Goal: Task Accomplishment & Management: Complete application form

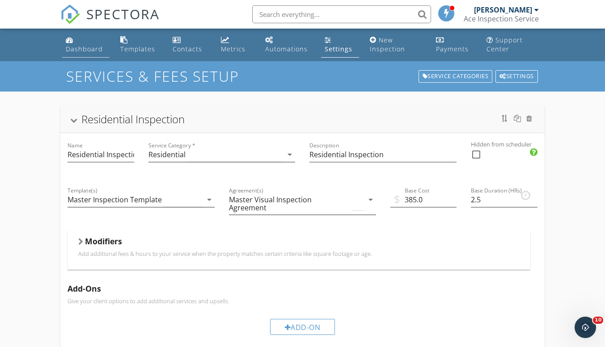
click at [92, 51] on div "Dashboard" at bounding box center [84, 49] width 37 height 8
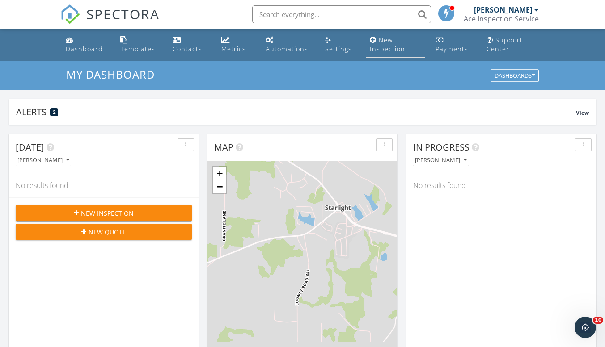
click at [385, 50] on div "New Inspection" at bounding box center [387, 44] width 35 height 17
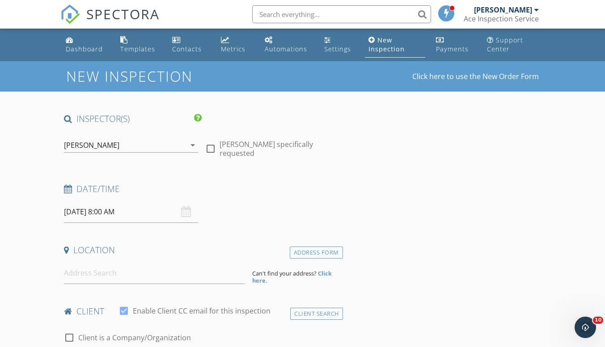
click at [159, 216] on input "09/29/2025 8:00 AM" at bounding box center [131, 212] width 134 height 22
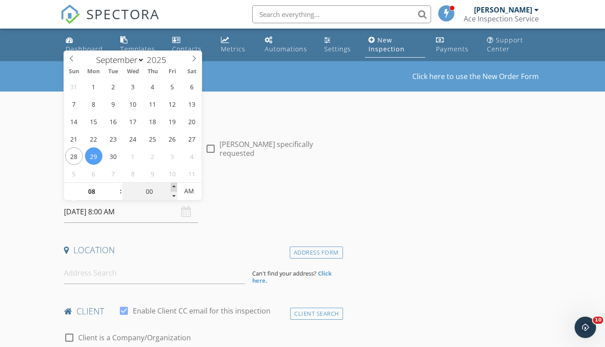
type input "05"
type input "09/29/2025 8:05 AM"
click at [172, 186] on span at bounding box center [174, 187] width 6 height 9
type input "10"
type input "09/29/2025 8:10 AM"
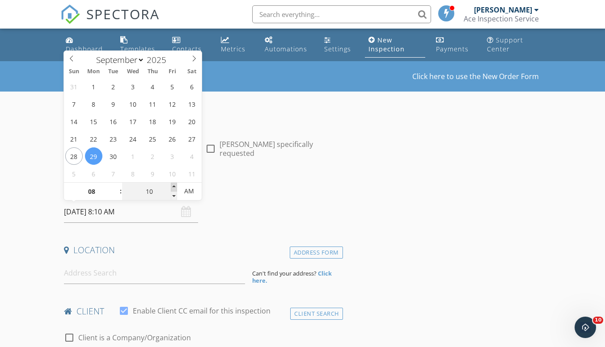
click at [172, 186] on span at bounding box center [174, 187] width 6 height 9
type input "15"
type input "09/29/2025 8:15 AM"
click at [172, 186] on span at bounding box center [174, 187] width 6 height 9
type input "09"
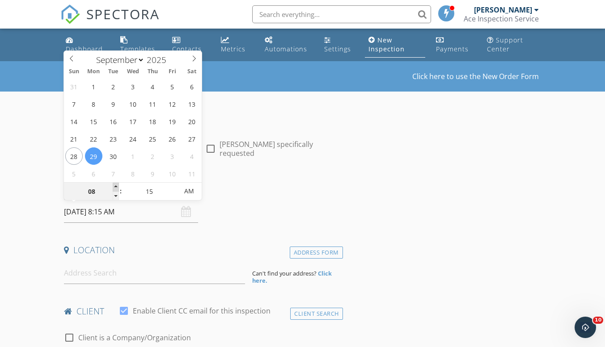
type input "09/29/2025 9:15 AM"
click at [116, 186] on span at bounding box center [116, 187] width 6 height 9
type input "10"
type input "09/29/2025 10:15 AM"
click at [116, 186] on span at bounding box center [116, 187] width 6 height 9
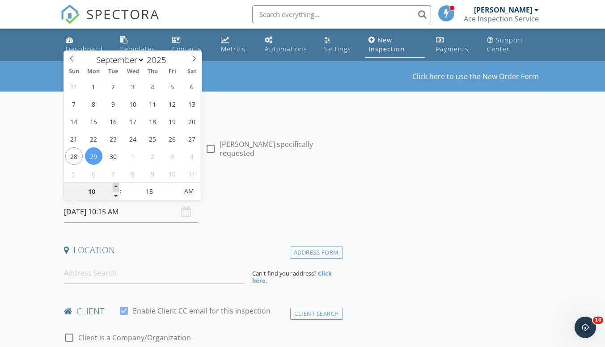
type input "11"
type input "09/29/2025 11:15 AM"
click at [116, 186] on span at bounding box center [116, 187] width 6 height 9
type input "12"
type input "09/29/2025 12:15 PM"
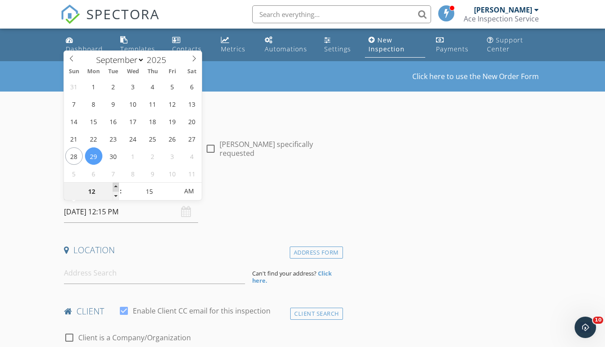
click at [116, 186] on span at bounding box center [116, 187] width 6 height 9
type input "10"
type input "09/29/2025 12:10 PM"
click at [173, 196] on span at bounding box center [174, 196] width 6 height 9
type input "01"
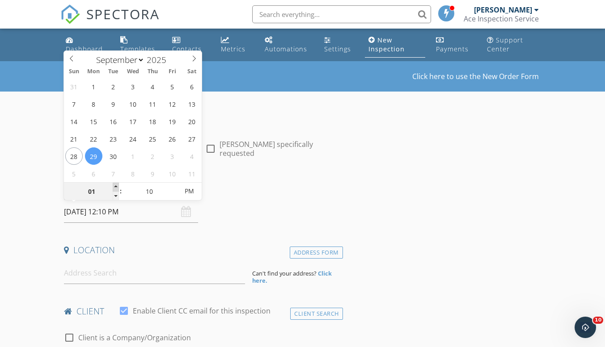
type input "09/29/2025 1:10 PM"
click at [117, 188] on span at bounding box center [116, 187] width 6 height 9
type input "05"
type input "09/29/2025 1:05 PM"
click at [171, 194] on span at bounding box center [174, 196] width 6 height 9
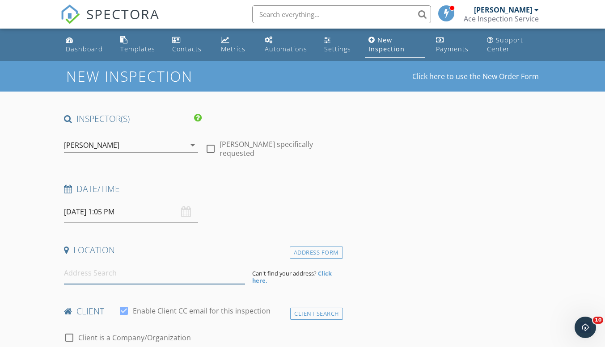
click at [146, 273] on input at bounding box center [154, 273] width 181 height 22
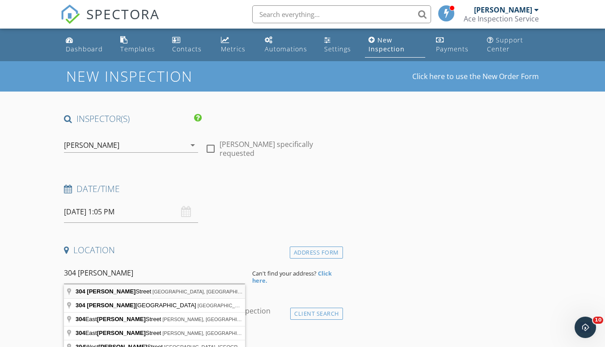
type input "304 Morgan Street, Jackson, MO, USA"
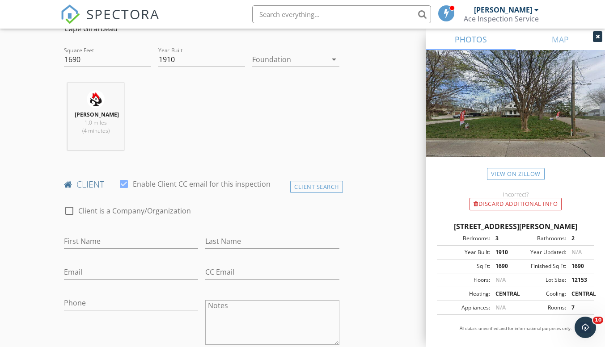
scroll to position [311, 0]
click at [132, 243] on input "First Name" at bounding box center [131, 240] width 134 height 15
type input "[GEOGRAPHIC_DATA]"
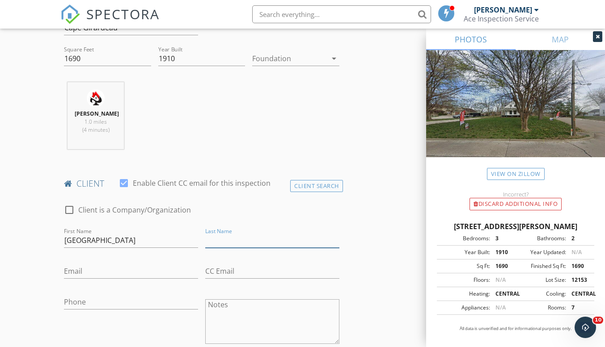
click at [226, 240] on input "Last Name" at bounding box center [272, 240] width 134 height 15
type input "[PERSON_NAME]"
click at [144, 266] on input "Email" at bounding box center [131, 271] width 134 height 15
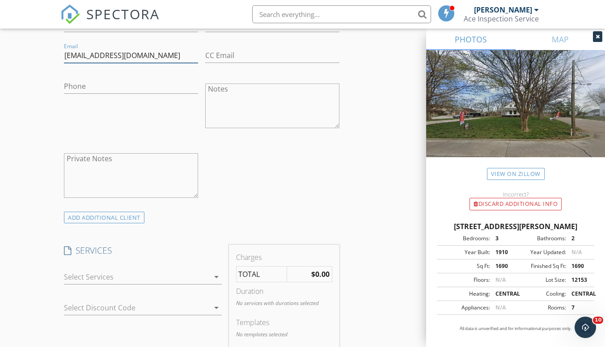
scroll to position [515, 0]
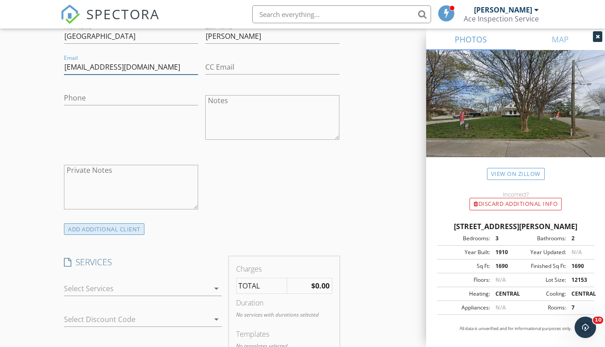
type input "devonokelly15@gmail.com"
click at [122, 230] on div "ADD ADDITIONAL client" at bounding box center [104, 229] width 80 height 12
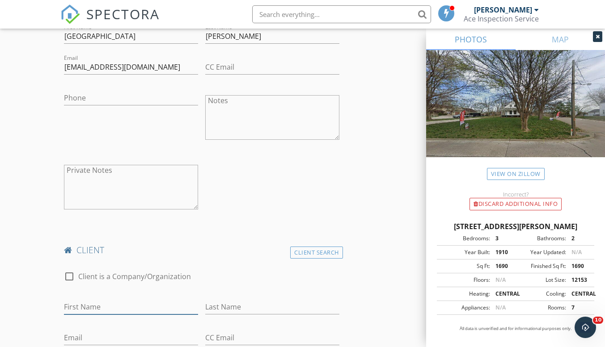
click at [103, 303] on input "First Name" at bounding box center [131, 307] width 134 height 15
type input "Julie"
click at [223, 310] on input "Last Name" at bounding box center [272, 307] width 134 height 15
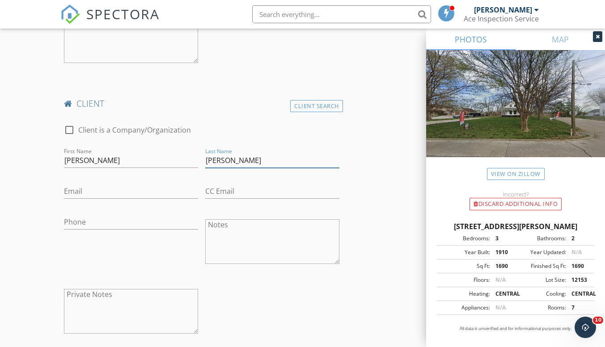
scroll to position [669, 0]
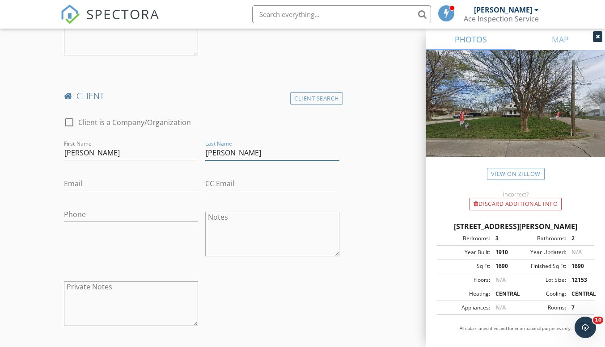
type input "O'Kelly"
click at [147, 187] on input "Email" at bounding box center [131, 184] width 134 height 15
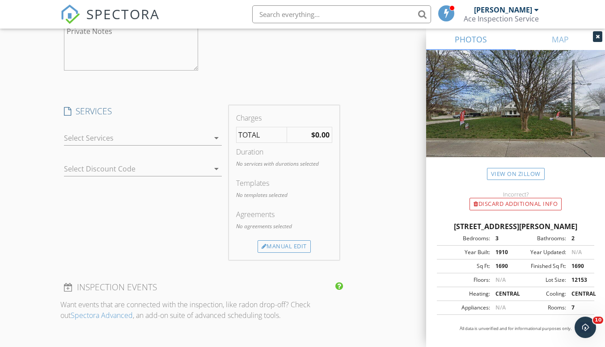
scroll to position [935, 0]
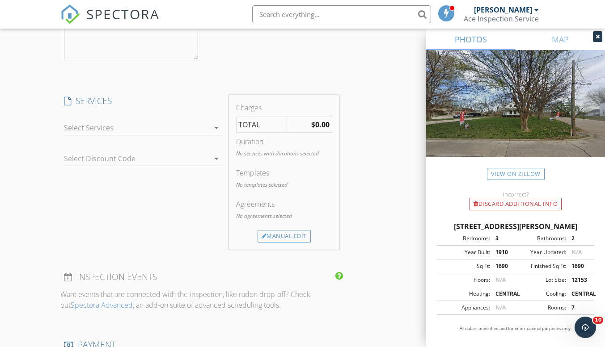
type input "juliemae711@gmail.com"
click at [215, 128] on icon "arrow_drop_down" at bounding box center [216, 127] width 11 height 11
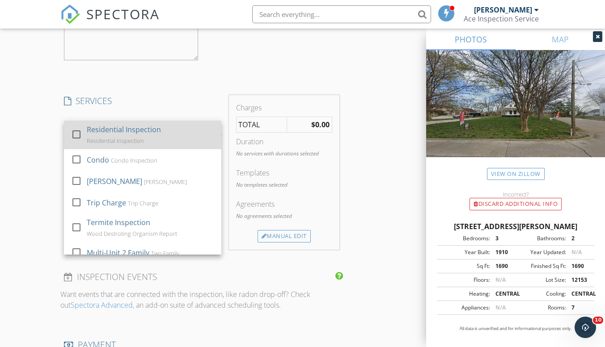
click at [74, 134] on div at bounding box center [76, 134] width 15 height 15
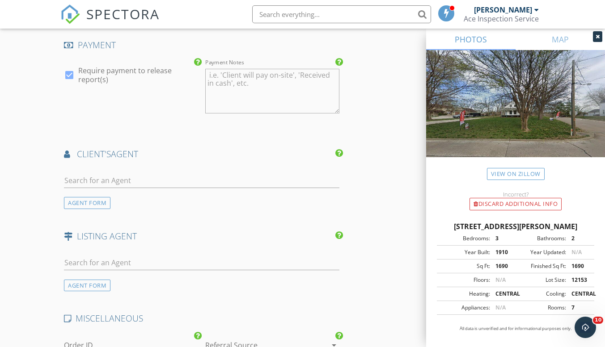
scroll to position [1281, 0]
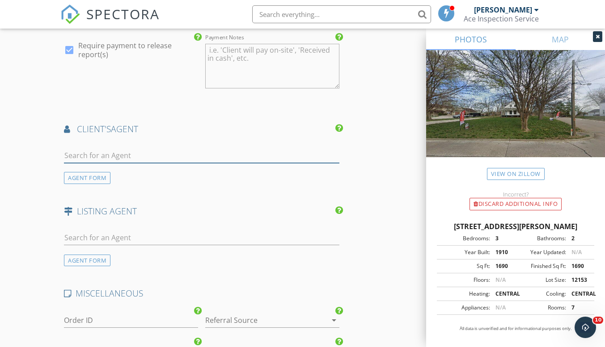
click at [212, 162] on input "text" at bounding box center [201, 155] width 275 height 15
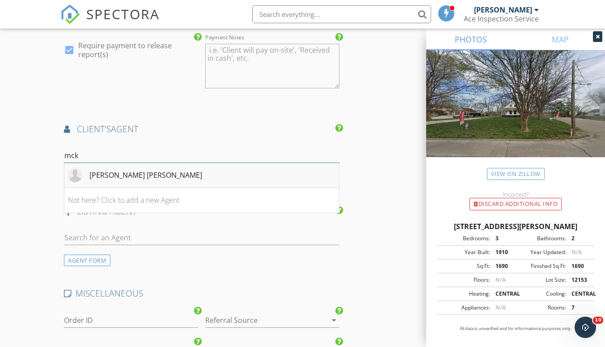
type input "mck"
click at [174, 172] on li "McKelvey Steger" at bounding box center [201, 175] width 274 height 25
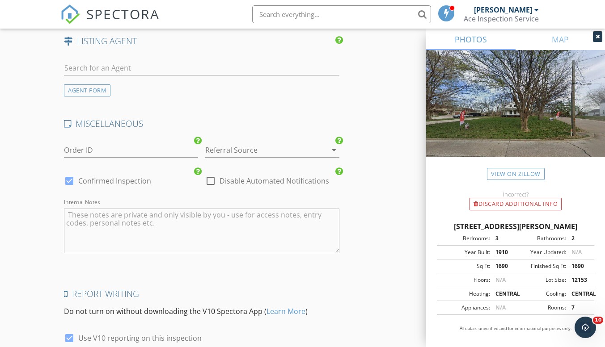
scroll to position [1735, 0]
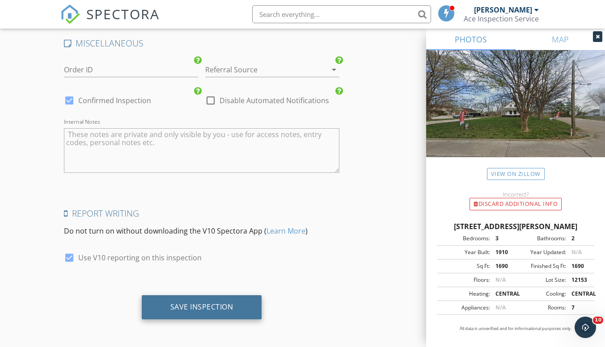
click at [225, 312] on div "Save Inspection" at bounding box center [202, 307] width 120 height 24
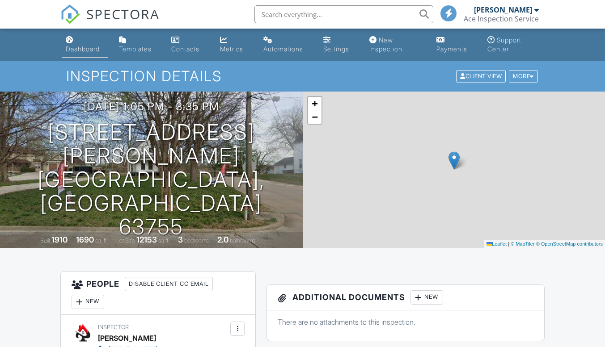
click at [89, 52] on div "Dashboard" at bounding box center [83, 49] width 34 height 8
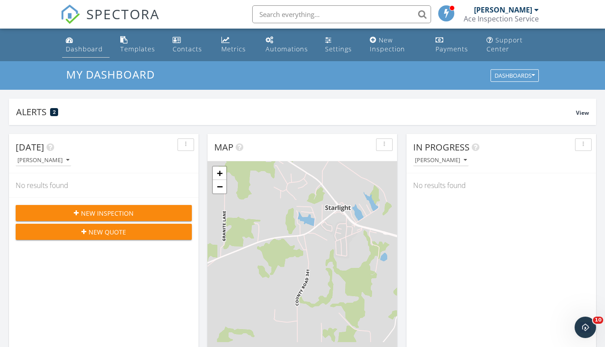
click at [97, 51] on div "Dashboard" at bounding box center [84, 49] width 37 height 8
click at [391, 45] on div "New Inspection" at bounding box center [387, 44] width 35 height 17
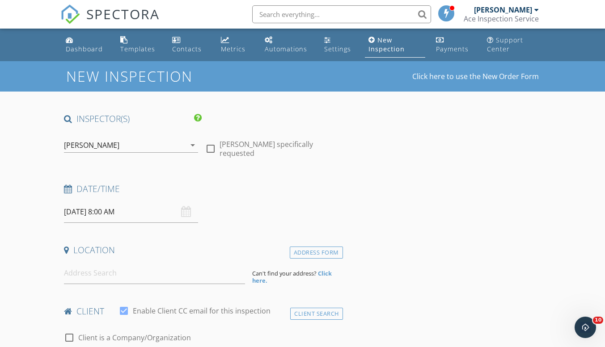
click at [170, 217] on input "[DATE] 8:00 AM" at bounding box center [131, 212] width 134 height 22
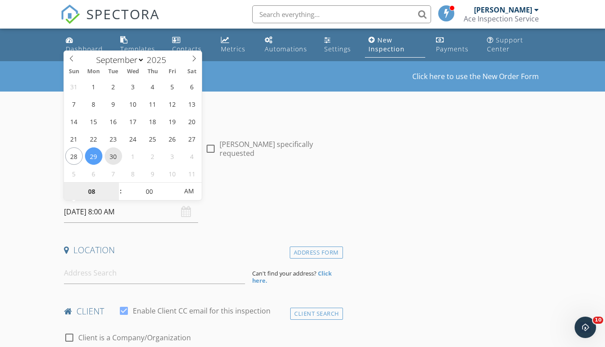
type input "[DATE] 8:00 AM"
type input "09"
type input "09/30/2025 9:00 AM"
click at [116, 185] on span at bounding box center [116, 187] width 6 height 9
type input "10"
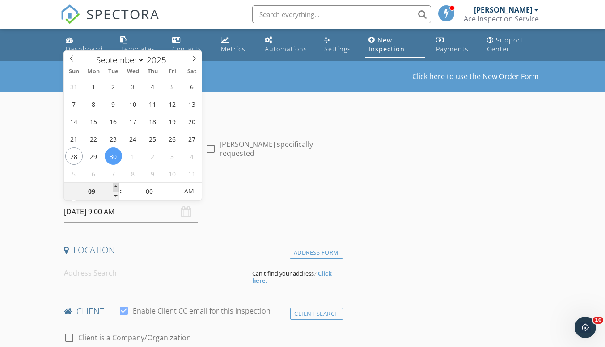
type input "09/30/2025 10:00 AM"
click at [116, 185] on span at bounding box center [116, 187] width 6 height 9
type input "11"
type input "09/30/2025 11:00 AM"
click at [116, 185] on span at bounding box center [116, 187] width 6 height 9
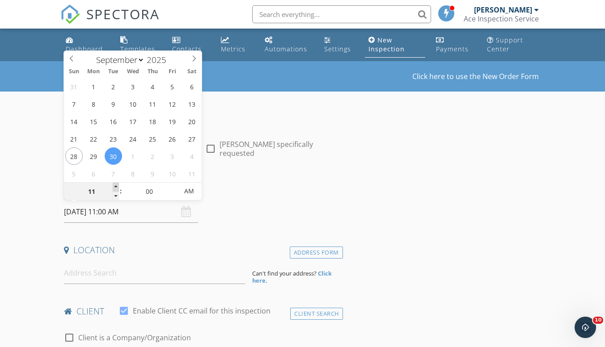
type input "12"
type input "09/30/2025 12:00 PM"
click at [116, 185] on span at bounding box center [116, 187] width 6 height 9
type input "01"
type input "09/30/2025 1:00 PM"
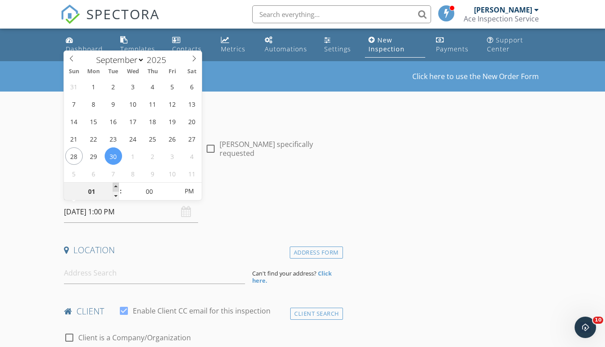
click at [116, 185] on span at bounding box center [116, 187] width 6 height 9
type input "02"
type input "09/30/2025 2:00 PM"
click at [116, 185] on span at bounding box center [116, 187] width 6 height 9
type input "03"
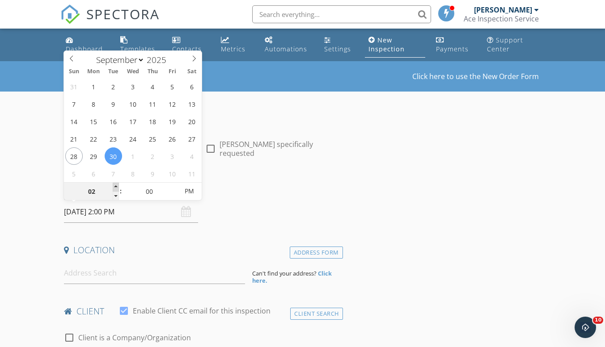
type input "09/30/2025 3:00 PM"
click at [116, 185] on span at bounding box center [116, 187] width 6 height 9
type input "04"
type input "09/30/2025 4:00 PM"
click at [116, 185] on span at bounding box center [116, 187] width 6 height 9
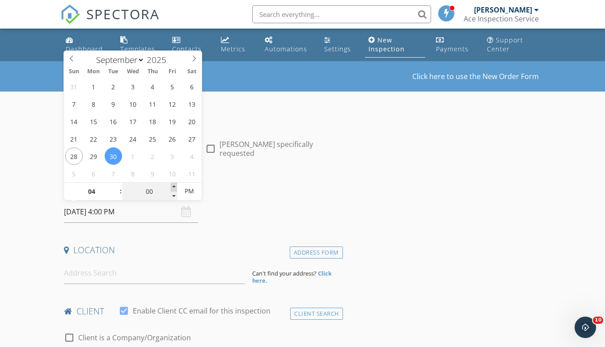
type input "05"
type input "09/30/2025 4:05 PM"
click at [175, 186] on span at bounding box center [174, 187] width 6 height 9
type input "10"
type input "09/30/2025 4:10 PM"
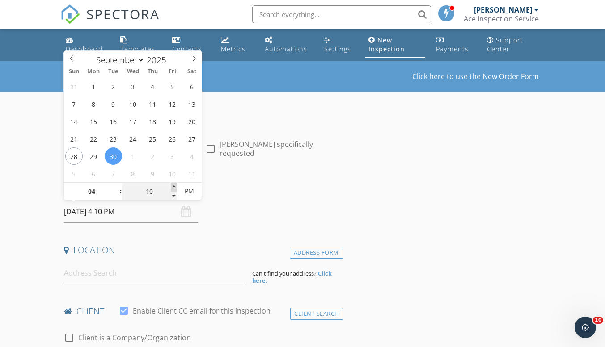
click at [175, 186] on span at bounding box center [174, 187] width 6 height 9
type input "15"
type input "09/30/2025 4:15 PM"
click at [175, 186] on span at bounding box center [174, 187] width 6 height 9
type input "20"
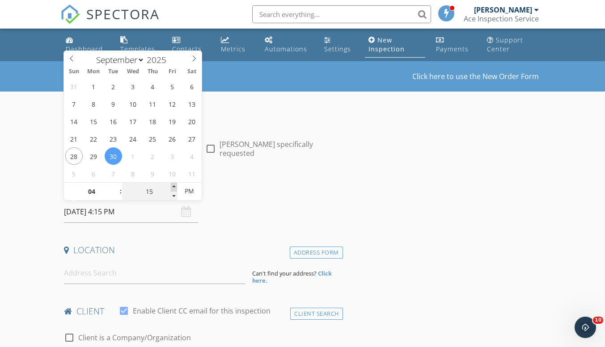
type input "09/30/2025 4:20 PM"
click at [175, 186] on span at bounding box center [174, 187] width 6 height 9
type input "25"
type input "09/30/2025 4:25 PM"
click at [175, 186] on span at bounding box center [174, 187] width 6 height 9
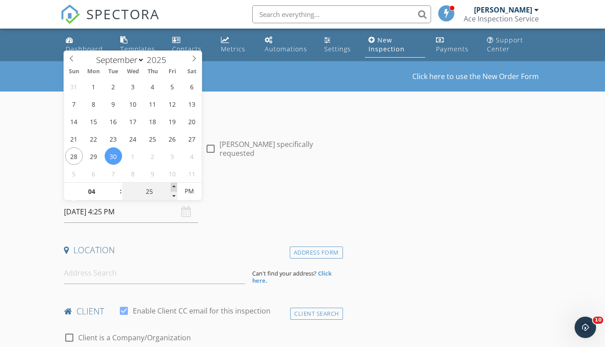
type input "30"
type input "09/30/2025 4:30 PM"
click at [175, 186] on span at bounding box center [174, 187] width 6 height 9
click at [141, 276] on input at bounding box center [154, 273] width 181 height 22
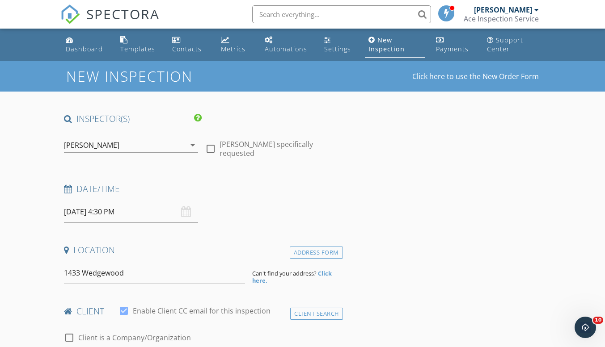
type input "1433 Wedgewood Drive, Jackson, MO, USA"
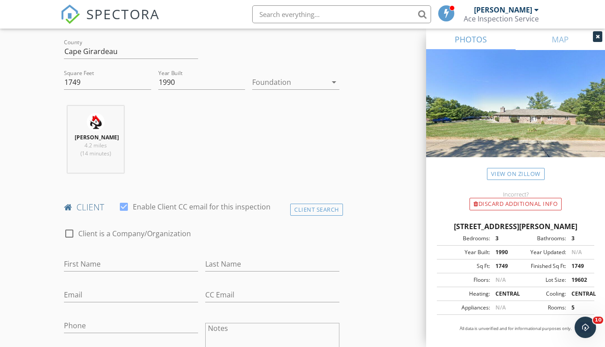
scroll to position [301, 0]
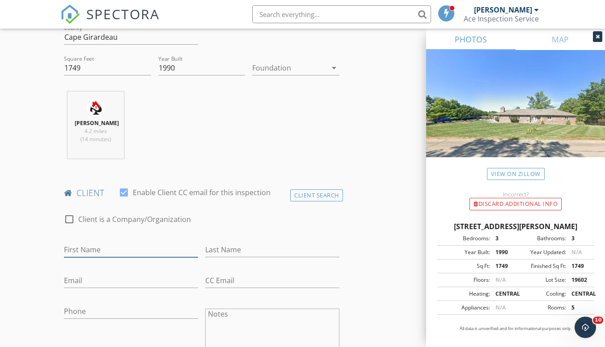
click at [106, 249] on input "First Name" at bounding box center [131, 250] width 134 height 15
type input "Robert & Jeanie"
click at [236, 247] on input "Last Name" at bounding box center [272, 250] width 134 height 15
type input "Wright"
click at [146, 281] on input "Email" at bounding box center [131, 281] width 134 height 15
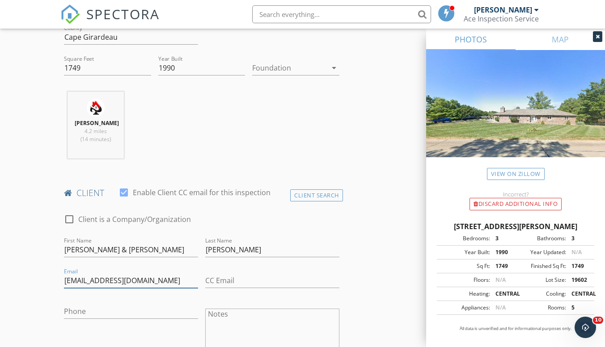
type input "jeabob1@outlook.com"
click at [126, 313] on input "Phone" at bounding box center [131, 311] width 134 height 15
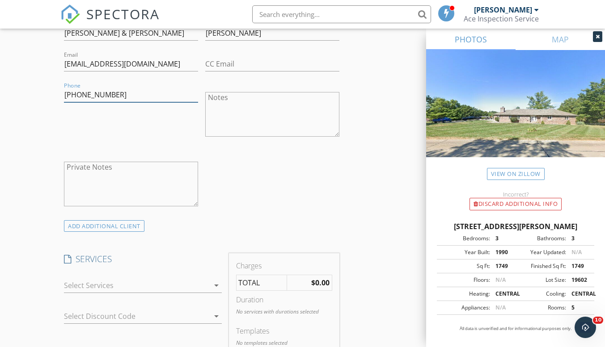
scroll to position [548, 0]
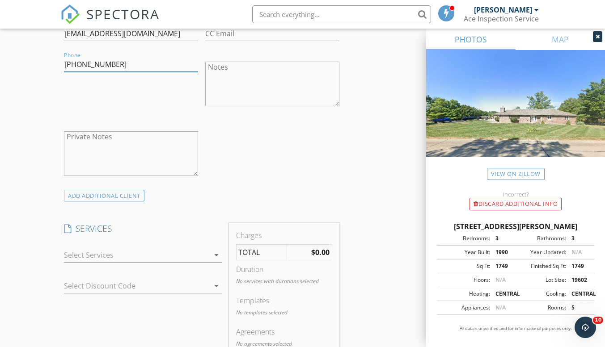
type input "618-697-6257"
click at [217, 257] on icon "arrow_drop_down" at bounding box center [216, 255] width 11 height 11
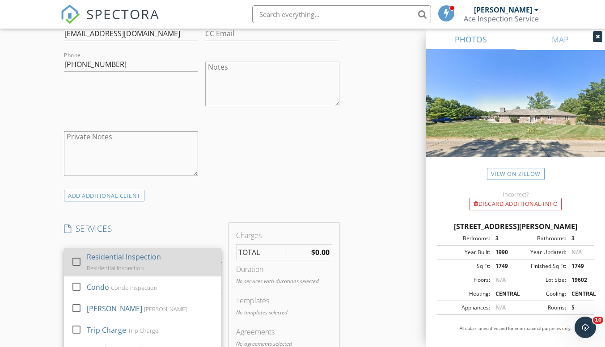
click at [196, 262] on div "Residential Inspection Residential Inspection" at bounding box center [150, 262] width 127 height 29
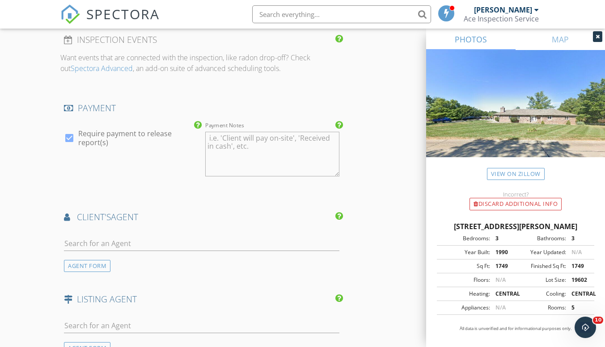
scroll to position [938, 0]
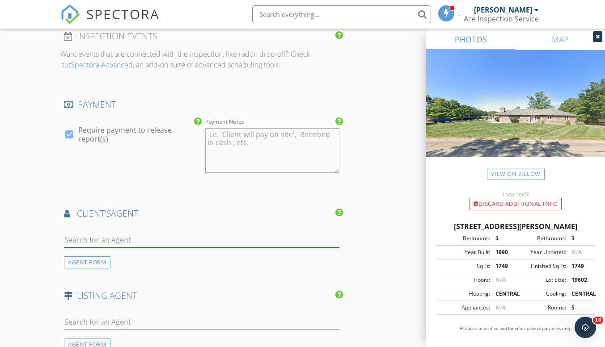
click at [146, 240] on input "text" at bounding box center [201, 240] width 275 height 15
click at [98, 259] on div "AGENT FORM" at bounding box center [87, 263] width 46 height 12
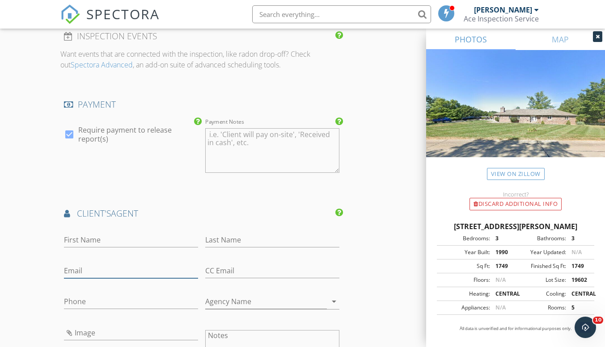
click at [89, 267] on input "Email" at bounding box center [131, 271] width 134 height 15
paste input "terrie@ritterrealestate.com"
type input "terrie@ritterrealestate.com"
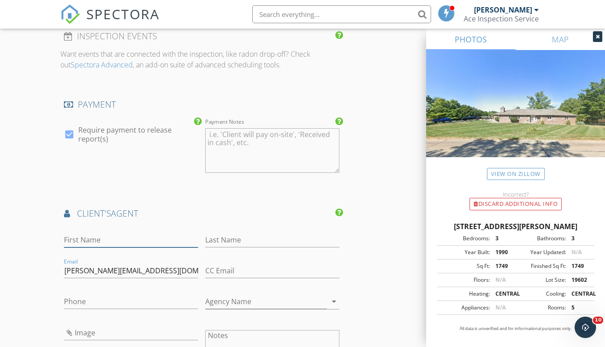
click at [112, 237] on input "First Name" at bounding box center [131, 240] width 134 height 15
type input "Terrie"
click at [257, 238] on input "Last Name" at bounding box center [272, 240] width 134 height 15
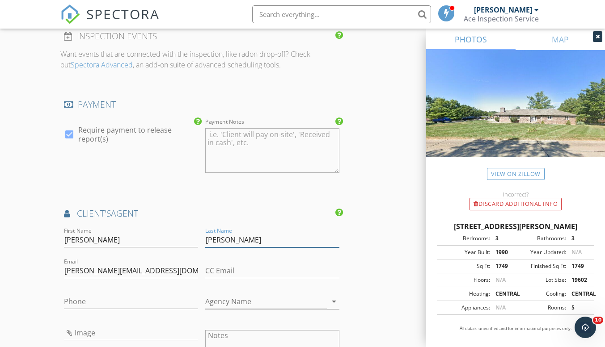
type input "Suhre"
click at [103, 301] on input "Phone" at bounding box center [131, 302] width 134 height 15
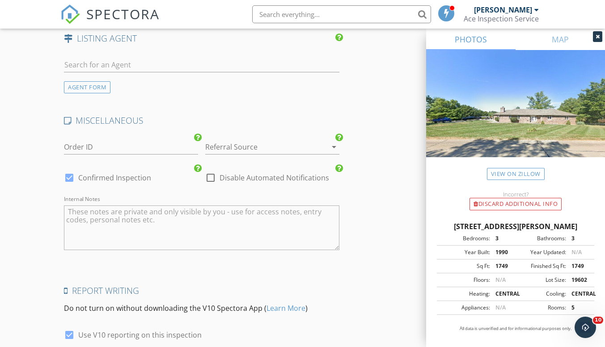
scroll to position [1475, 0]
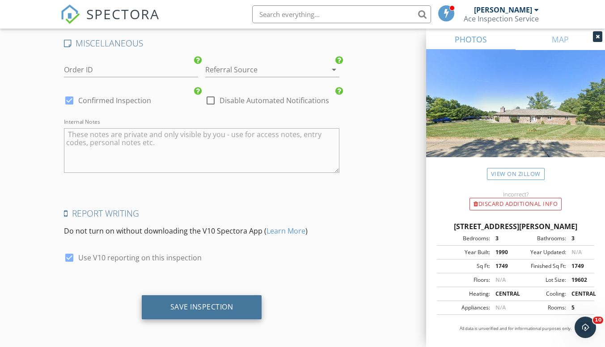
type input "573-652-3445"
click at [227, 306] on div "Save Inspection" at bounding box center [201, 307] width 63 height 9
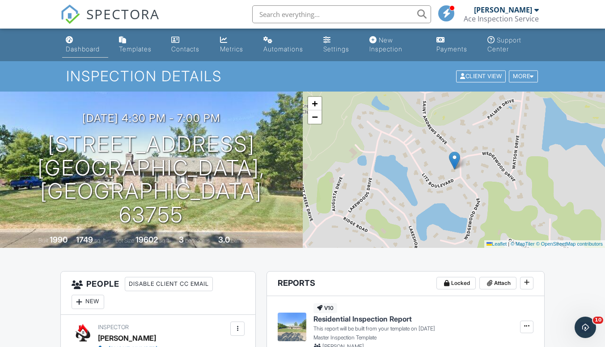
click at [87, 46] on div "Dashboard" at bounding box center [83, 49] width 34 height 8
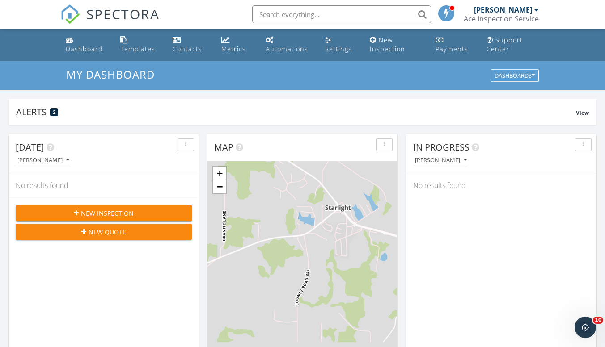
click at [134, 209] on div "New Inspection" at bounding box center [104, 213] width 162 height 9
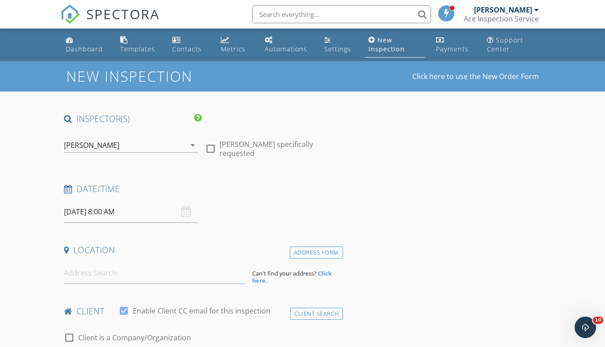
click at [134, 209] on input "[DATE] 8:00 AM" at bounding box center [131, 212] width 134 height 22
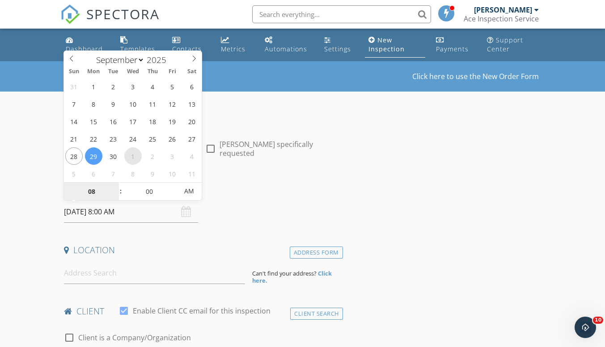
select select "9"
type input "[DATE] 8:00 AM"
type input "09"
type input "[DATE] 9:00 AM"
click at [115, 186] on span at bounding box center [116, 187] width 6 height 9
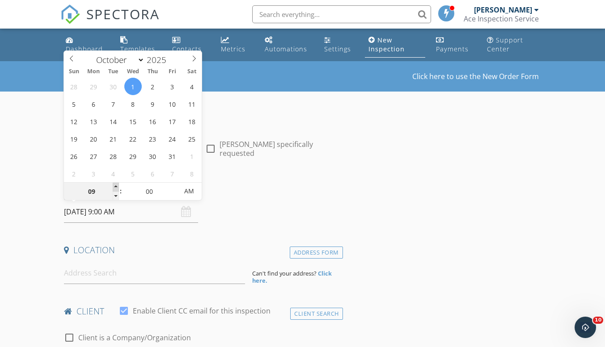
type input "10"
type input "[DATE] 10:00 AM"
click at [115, 186] on span at bounding box center [116, 187] width 6 height 9
type input "11"
type input "10/01/2025 11:00 AM"
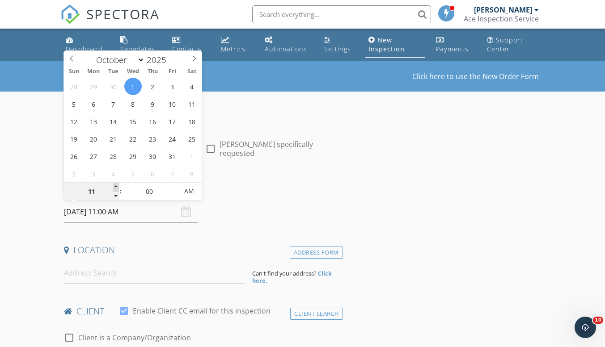
click at [115, 186] on span at bounding box center [116, 187] width 6 height 9
type input "12"
type input "10/01/2025 12:00 PM"
click at [115, 186] on span at bounding box center [116, 187] width 6 height 9
type input "01"
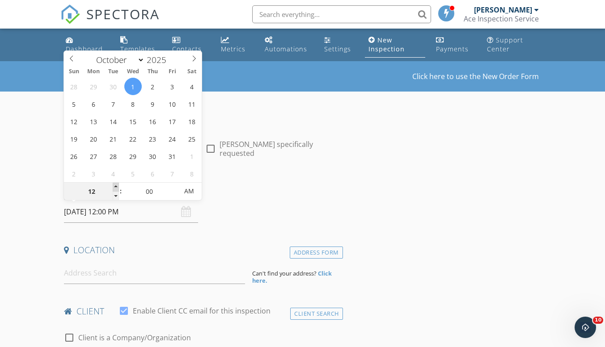
type input "10/01/2025 1:00 PM"
click at [115, 186] on span at bounding box center [116, 187] width 6 height 9
type input "02"
type input "10/01/2025 2:00 PM"
click at [115, 186] on span at bounding box center [116, 187] width 6 height 9
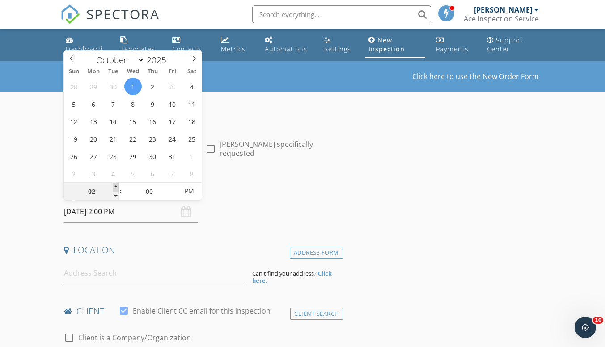
type input "03"
type input "10/01/2025 3:00 PM"
click at [115, 186] on span at bounding box center [116, 187] width 6 height 9
type input "04"
type input "10/01/2025 4:00 PM"
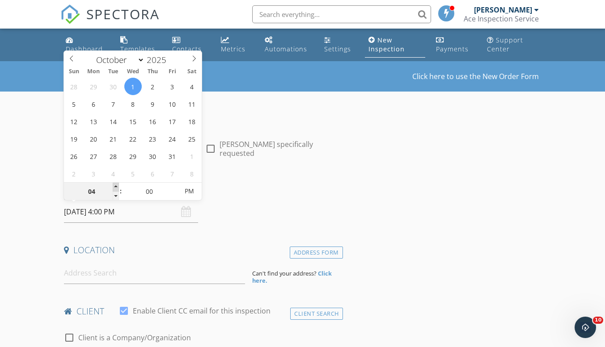
click at [115, 186] on span at bounding box center [116, 187] width 6 height 9
type input "05"
type input "10/01/2025 4:05 PM"
click at [174, 186] on span at bounding box center [174, 187] width 6 height 9
type input "10"
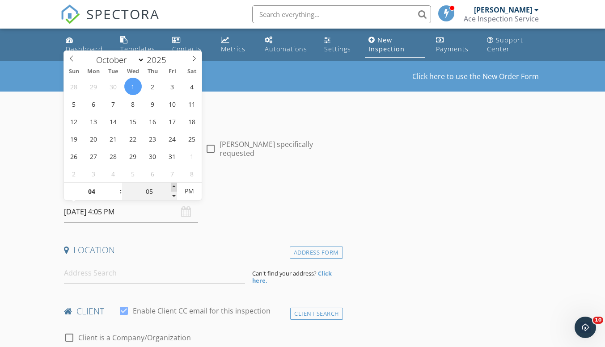
type input "10/01/2025 4:10 PM"
click at [174, 186] on span at bounding box center [174, 187] width 6 height 9
type input "15"
type input "10/01/2025 4:15 PM"
click at [174, 186] on span at bounding box center [174, 187] width 6 height 9
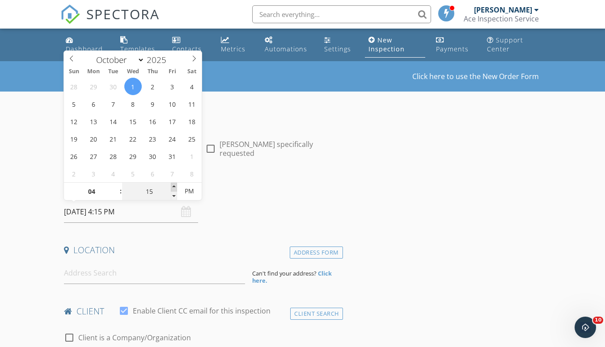
type input "20"
type input "10/01/2025 4:20 PM"
click at [174, 186] on span at bounding box center [174, 187] width 6 height 9
type input "25"
type input "10/01/2025 4:25 PM"
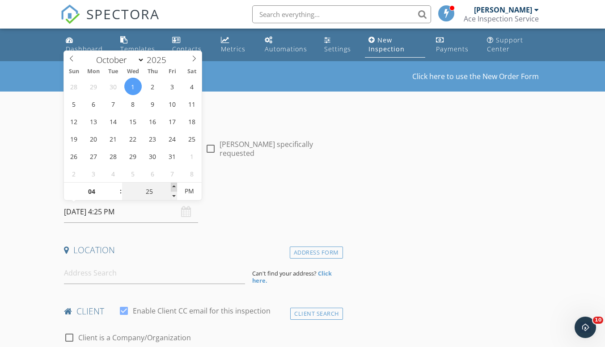
click at [174, 186] on span at bounding box center [174, 187] width 6 height 9
type input "30"
type input "[DATE] 4:30 PM"
click at [174, 186] on span at bounding box center [174, 187] width 6 height 9
click at [125, 274] on input at bounding box center [154, 273] width 181 height 22
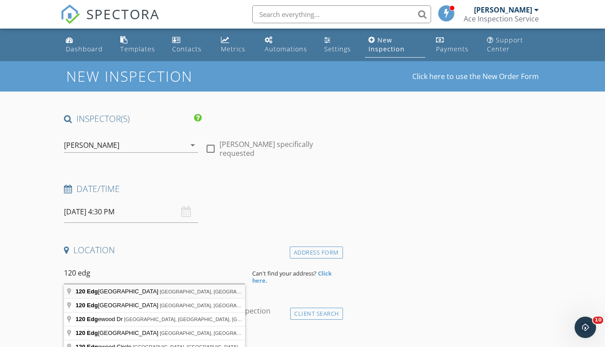
type input "120 Edgewood Road, Jackson, MO, USA"
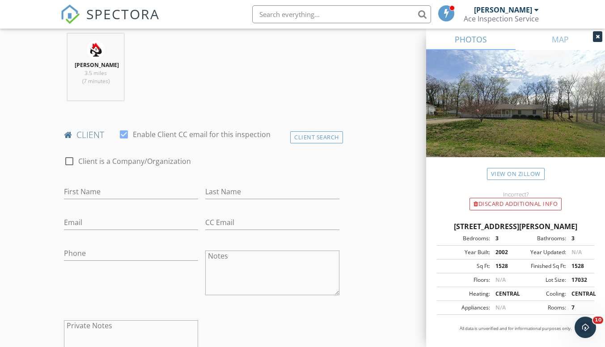
scroll to position [364, 0]
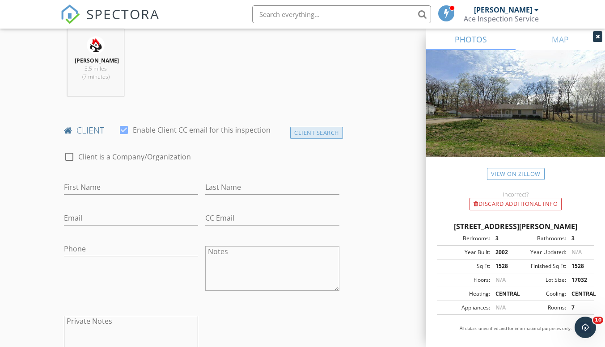
click at [308, 135] on div "Client Search" at bounding box center [316, 133] width 53 height 12
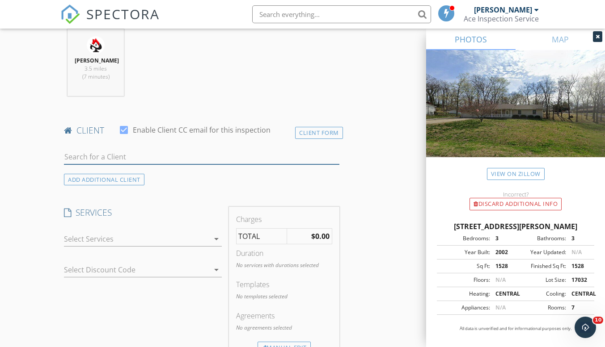
click at [132, 156] on input "text" at bounding box center [201, 157] width 275 height 15
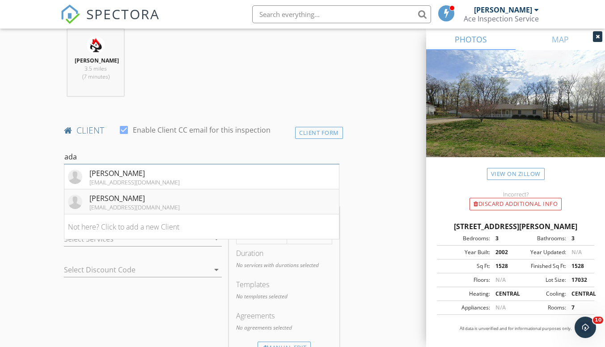
type input "ada"
click at [122, 200] on div "[PERSON_NAME]" at bounding box center [134, 198] width 90 height 11
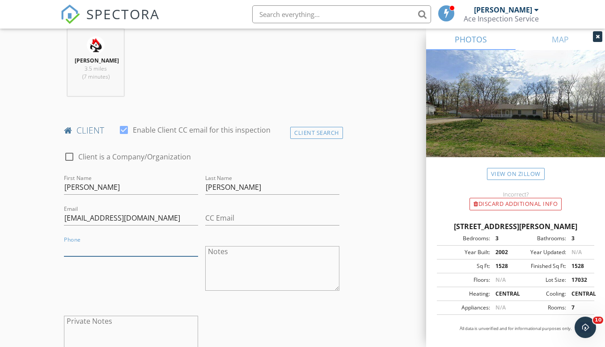
click at [140, 248] on input "Phone" at bounding box center [131, 249] width 134 height 15
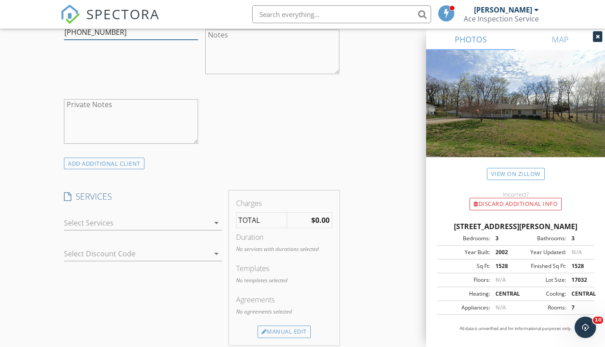
scroll to position [658, 0]
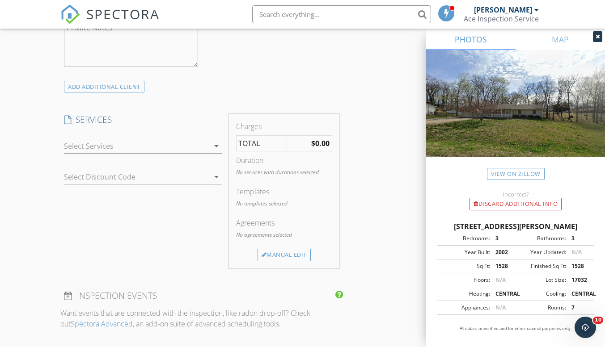
type input "[PHONE_NUMBER]"
click at [213, 143] on icon "arrow_drop_down" at bounding box center [216, 146] width 11 height 11
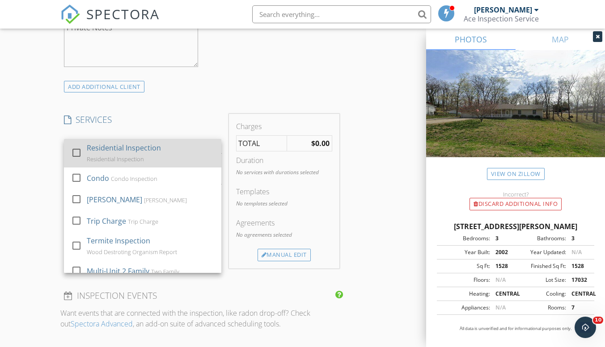
click at [188, 158] on div "Residential Inspection Residential Inspection" at bounding box center [150, 153] width 127 height 29
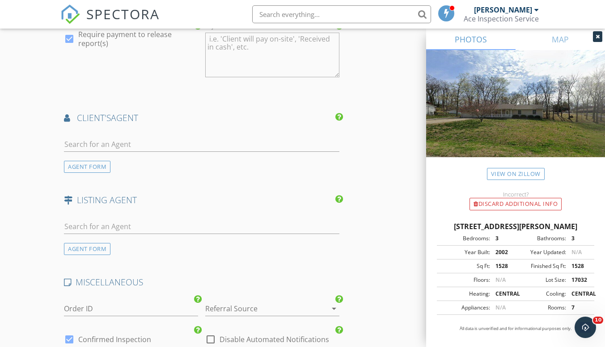
scroll to position [1037, 0]
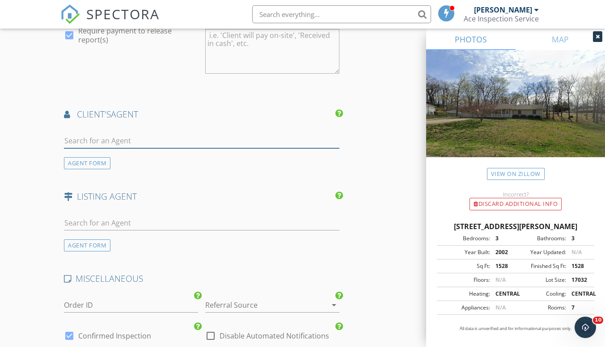
click at [316, 143] on input "text" at bounding box center [201, 141] width 275 height 15
type input "[PERSON_NAME]"
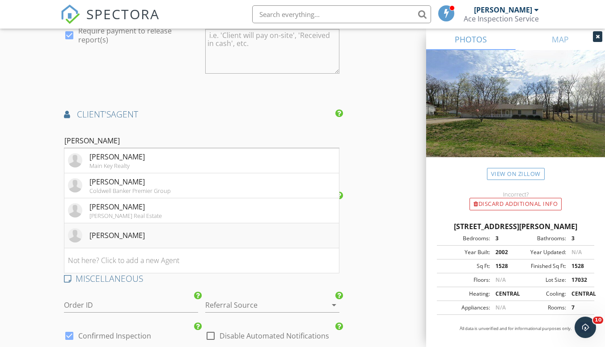
click at [135, 236] on li "[PERSON_NAME]" at bounding box center [201, 235] width 274 height 25
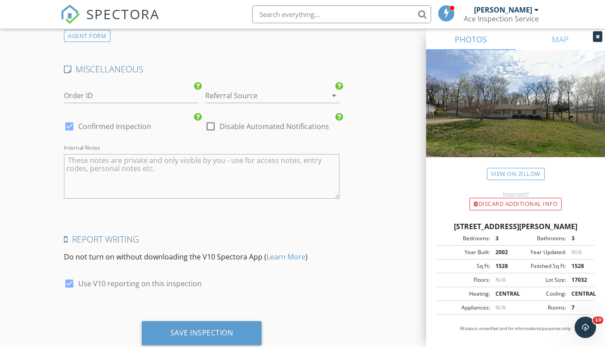
scroll to position [1476, 0]
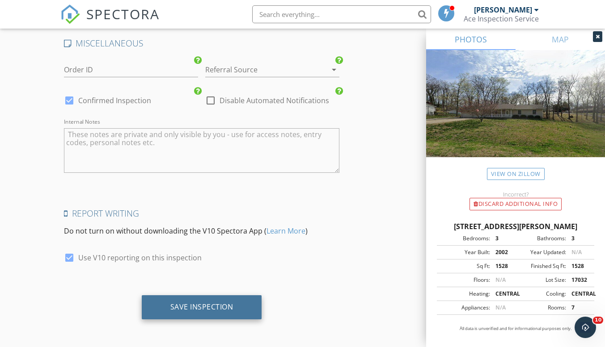
click at [203, 304] on div "Save Inspection" at bounding box center [201, 307] width 63 height 9
